Goal: Task Accomplishment & Management: Use online tool/utility

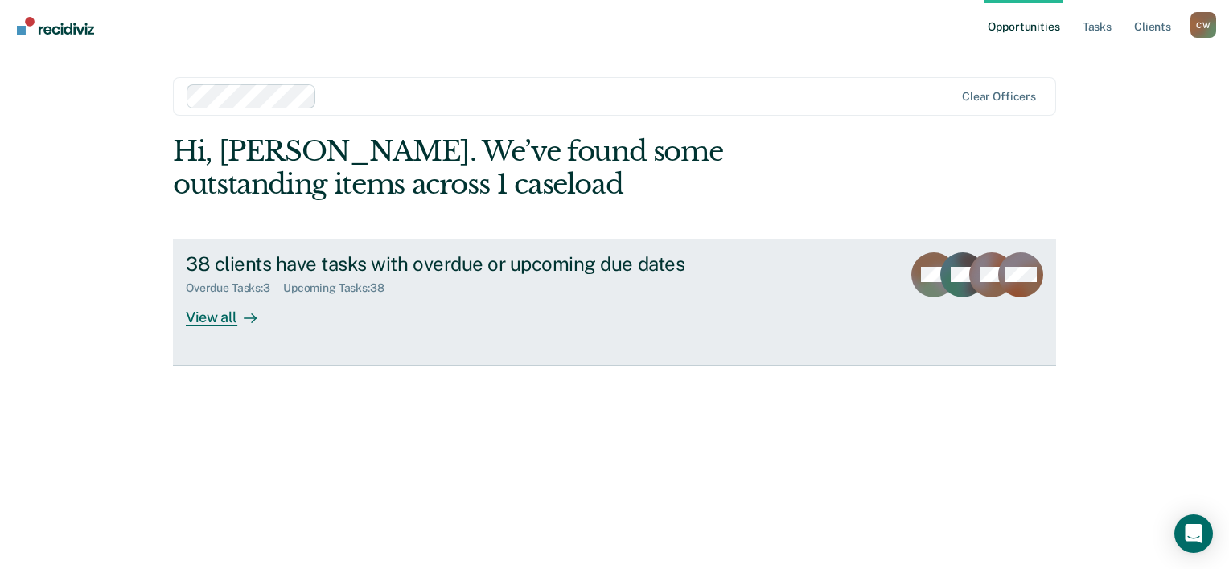
click at [229, 312] on div "View all" at bounding box center [231, 310] width 90 height 31
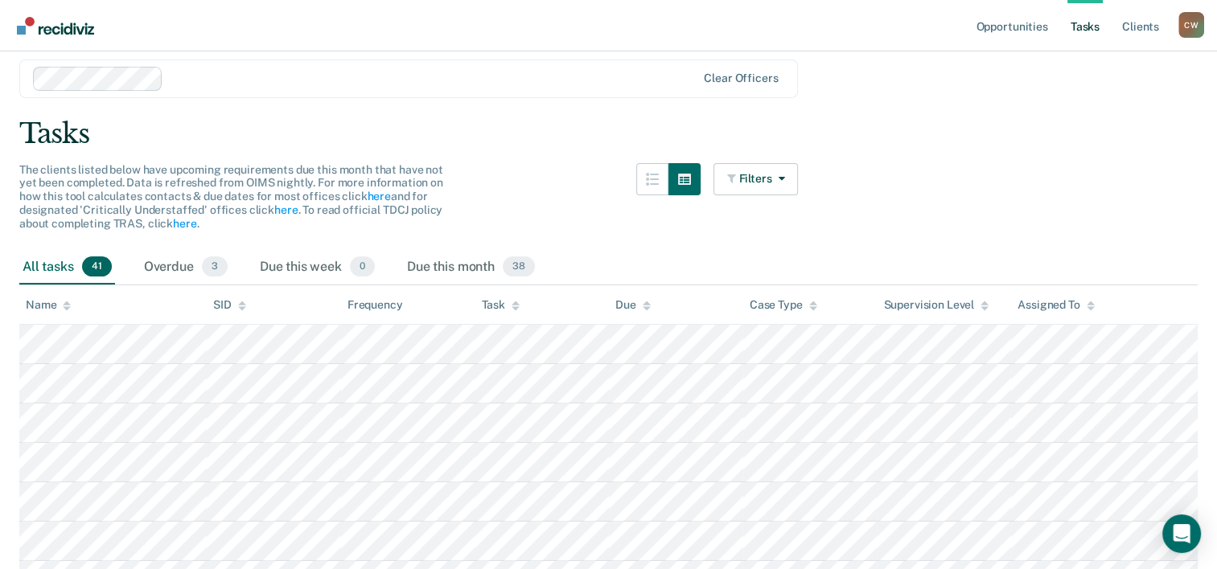
scroll to position [80, 0]
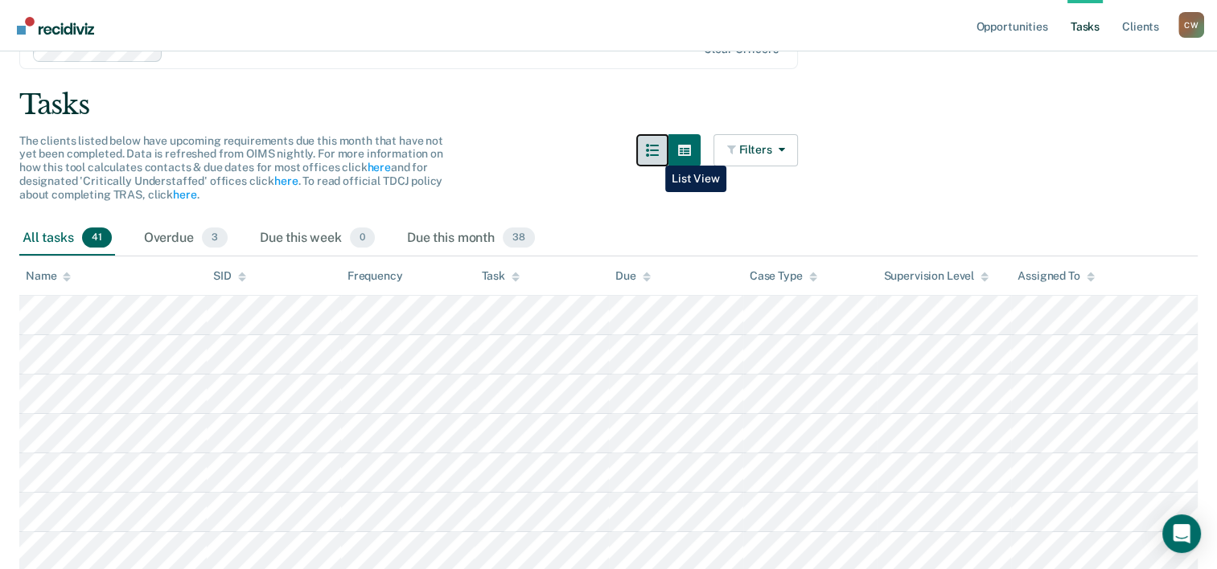
click at [652, 154] on button "button" at bounding box center [652, 150] width 32 height 32
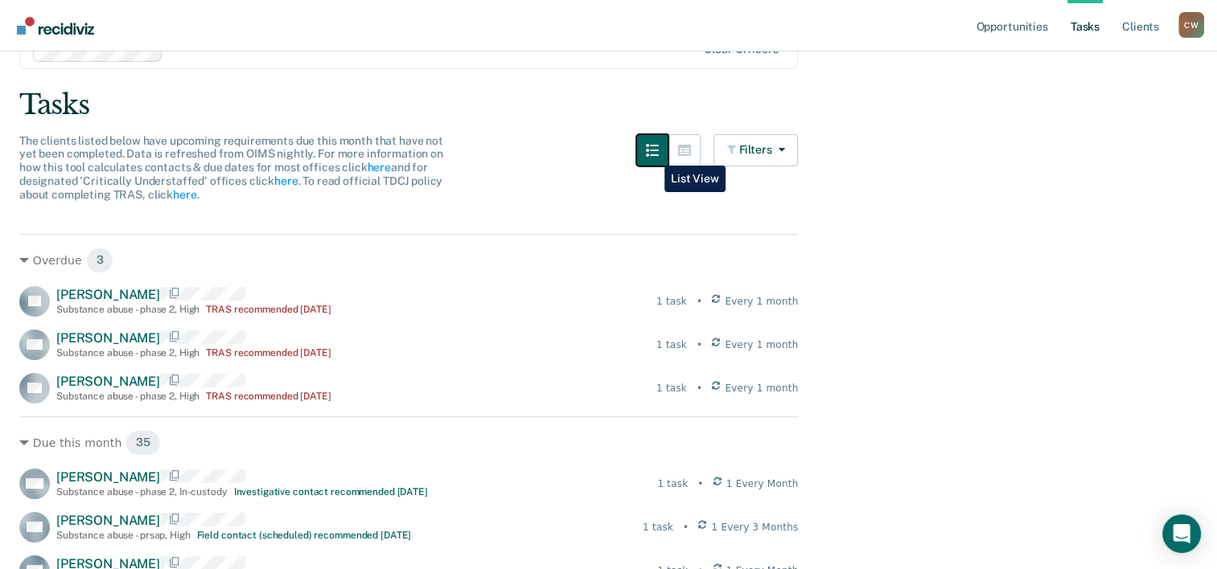
click at [652, 154] on button "button" at bounding box center [652, 150] width 32 height 32
click at [682, 143] on button "button" at bounding box center [684, 150] width 32 height 32
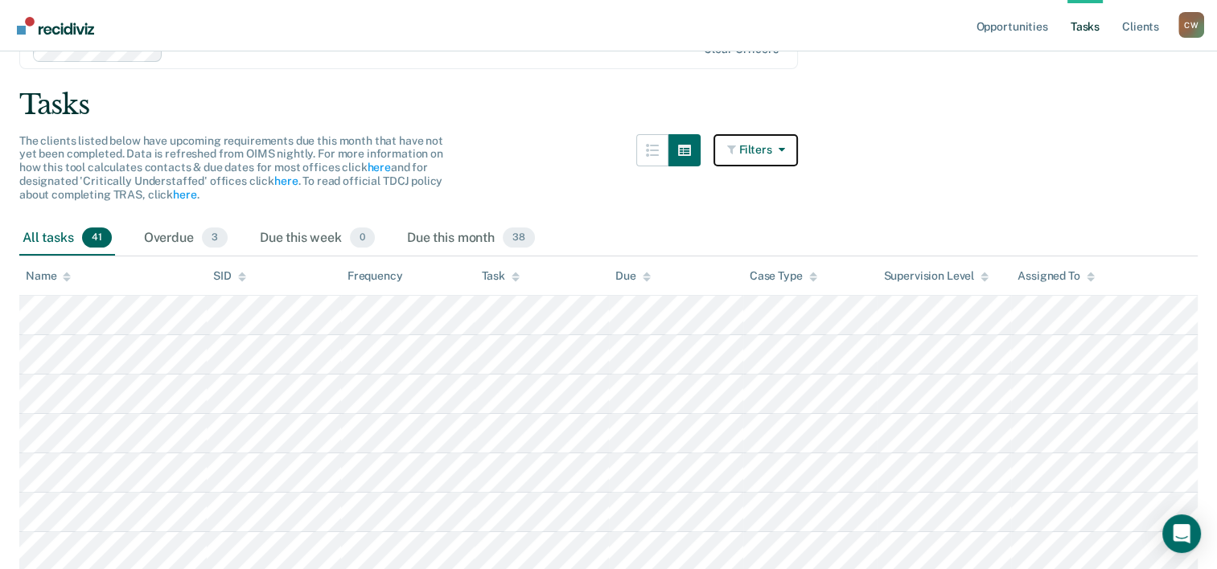
click at [784, 151] on icon "button" at bounding box center [777, 149] width 13 height 11
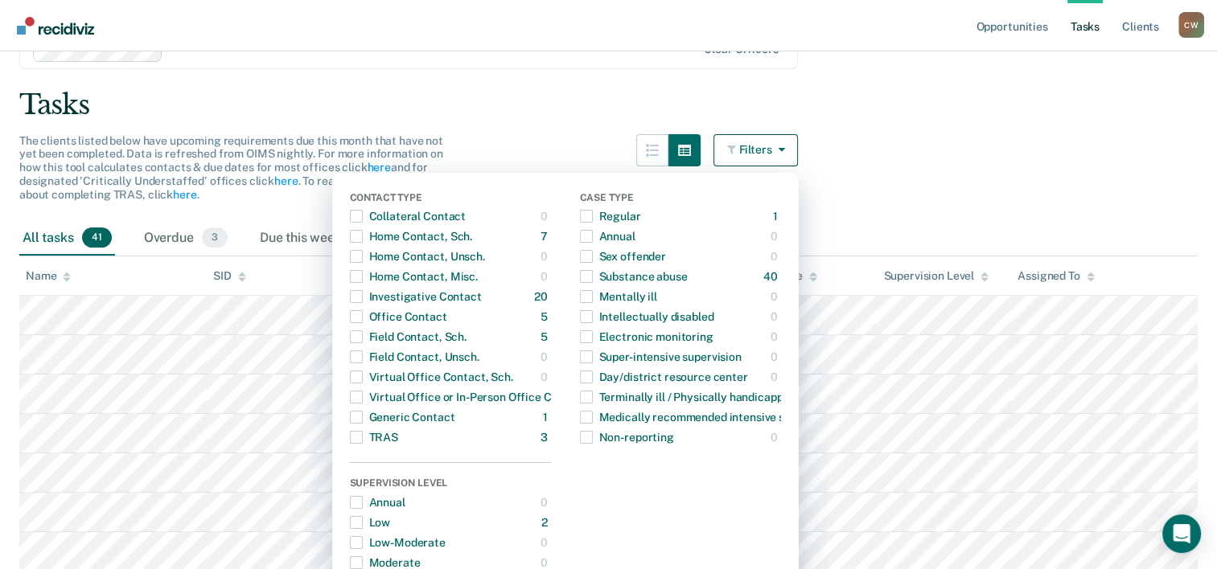
drag, startPoint x: 988, startPoint y: 145, endPoint x: 978, endPoint y: 148, distance: 10.9
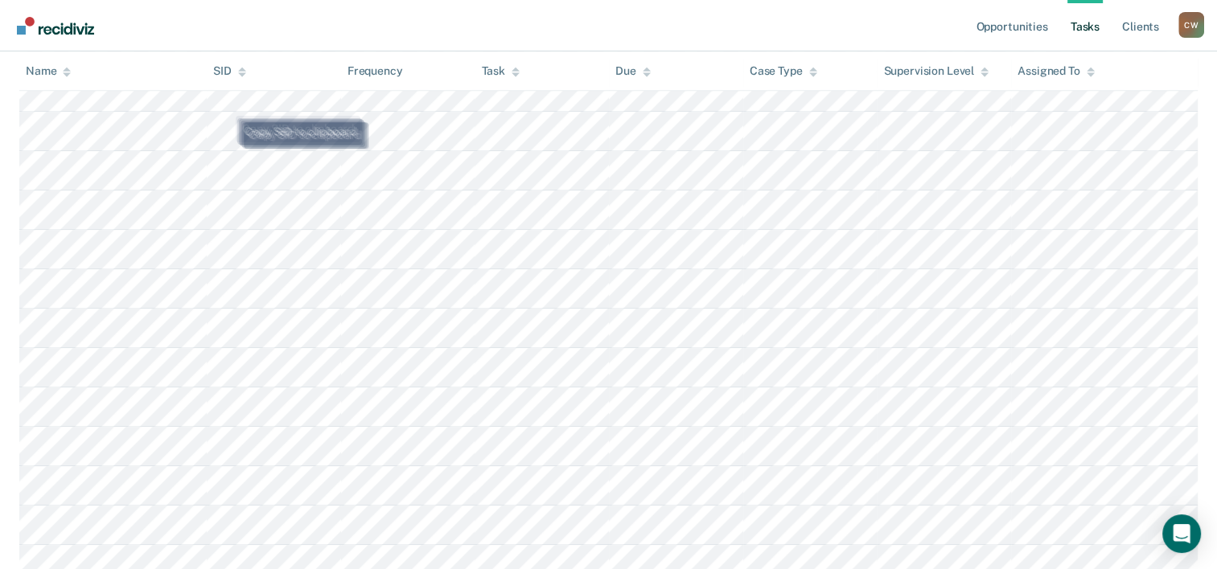
scroll to position [1091, 0]
